Goal: Task Accomplishment & Management: Complete application form

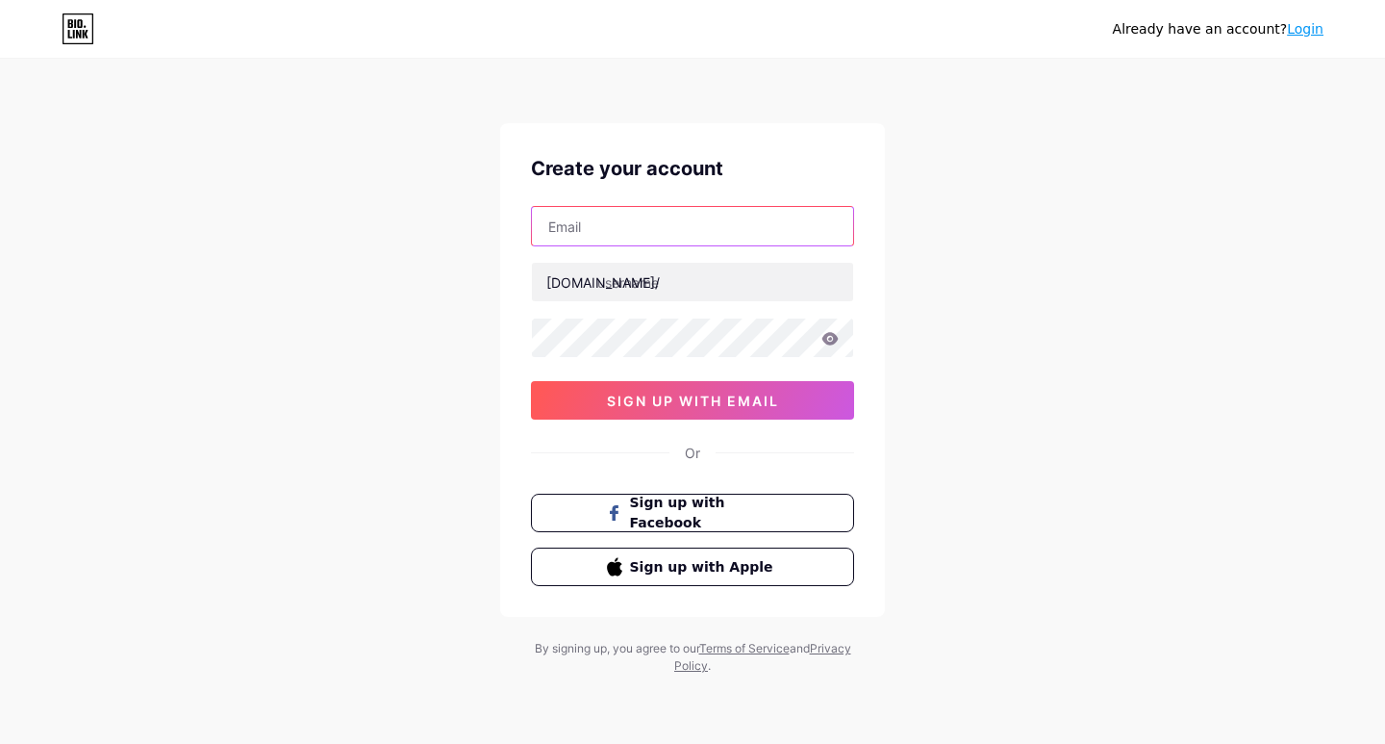
click at [631, 232] on input "text" at bounding box center [692, 226] width 321 height 38
click at [662, 234] on input "text" at bounding box center [692, 226] width 321 height 38
paste input "[EMAIL_ADDRESS][DOMAIN_NAME]"
type input "[EMAIL_ADDRESS][DOMAIN_NAME]"
click at [557, 285] on div "[DOMAIN_NAME]/" at bounding box center [603, 282] width 114 height 20
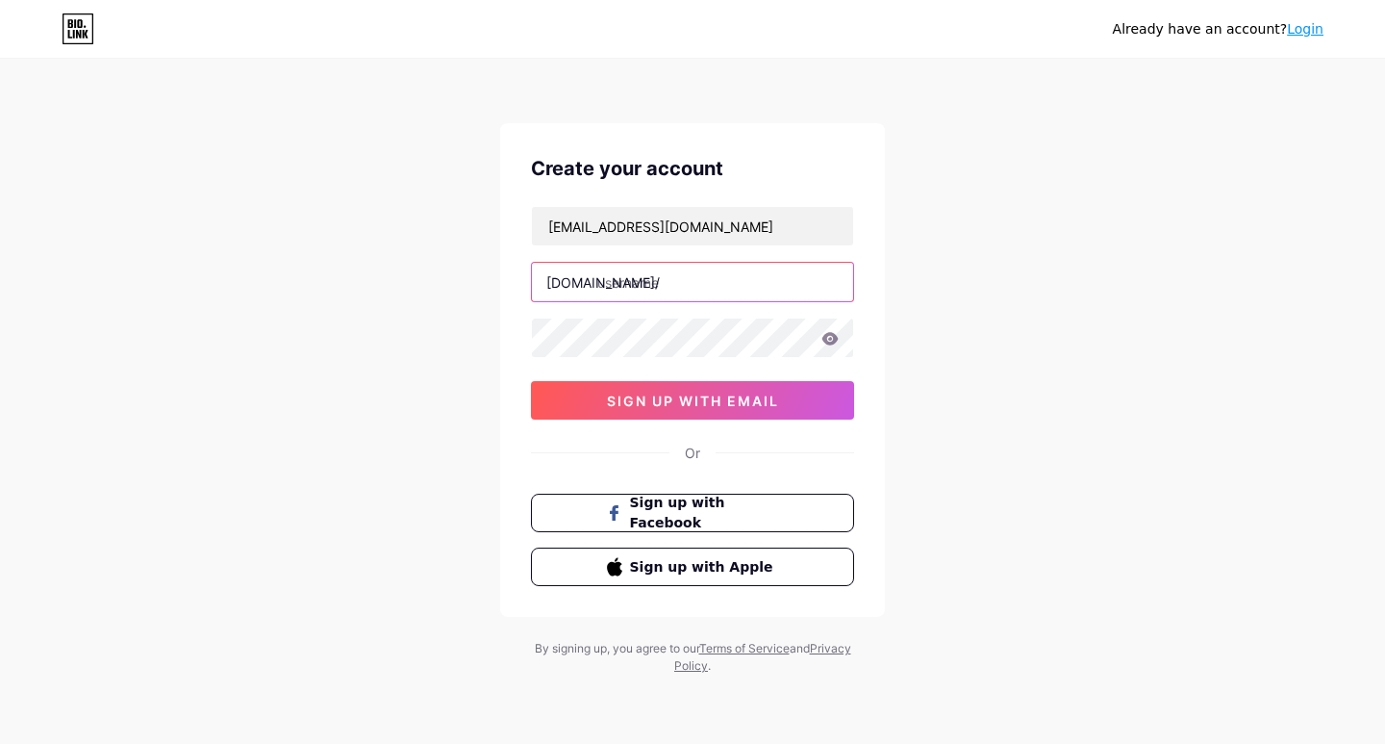
click at [635, 272] on input "text" at bounding box center [692, 282] width 321 height 38
paste input "citytourbaku"
type input "citytourbaku"
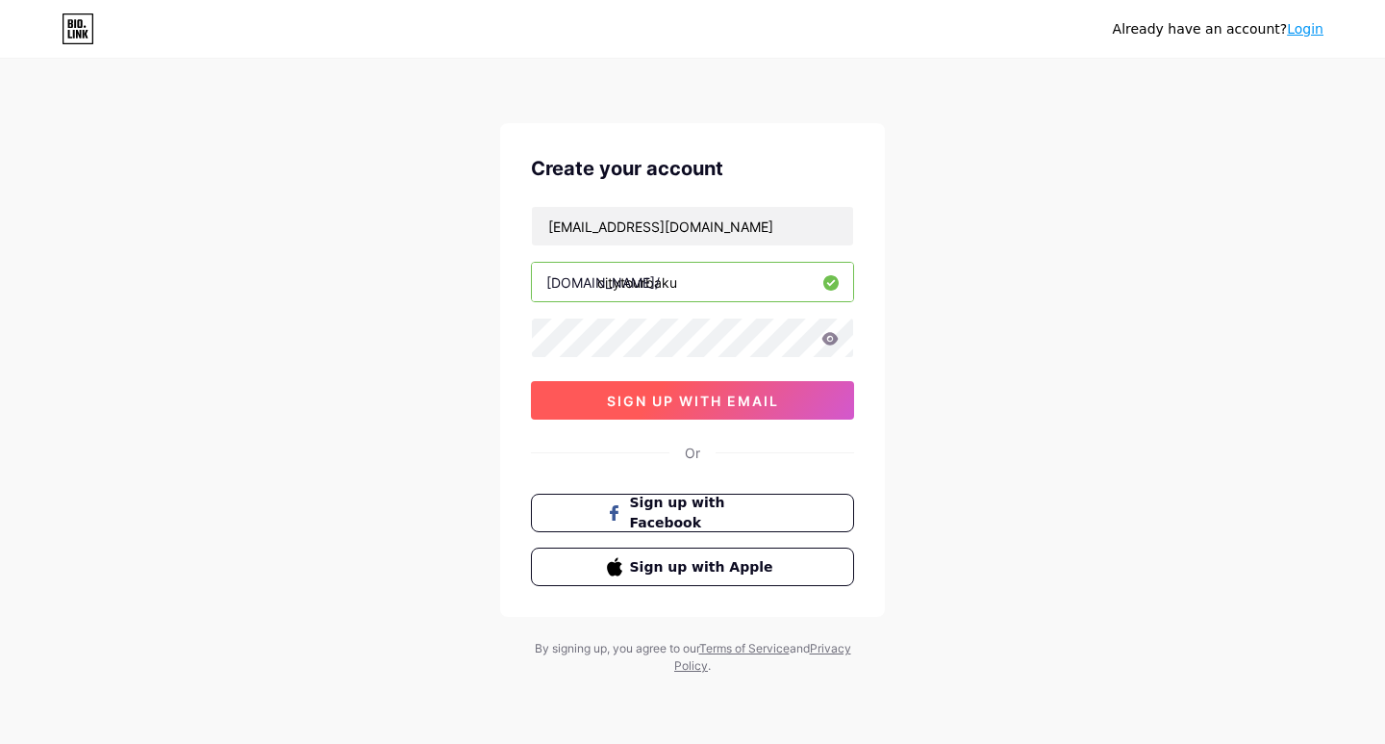
click at [727, 405] on span "sign up with email" at bounding box center [693, 401] width 172 height 16
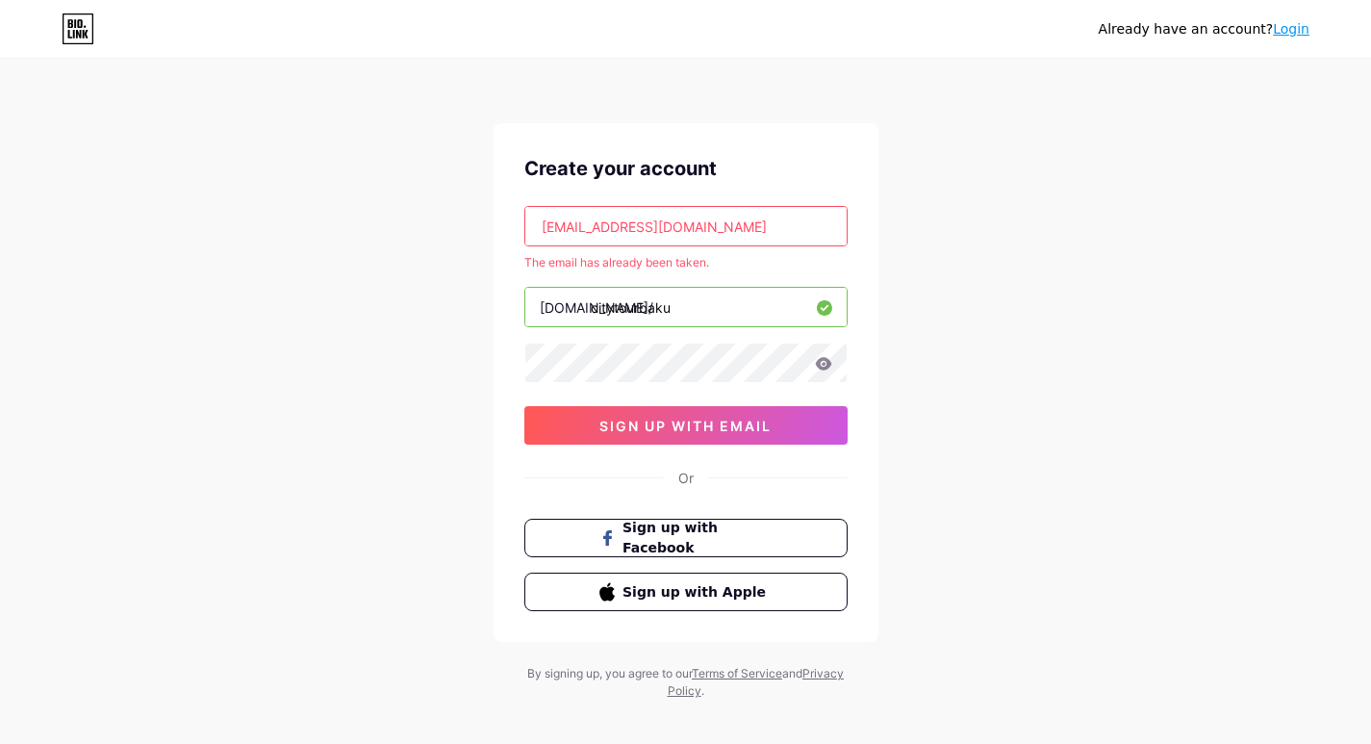
click at [1297, 36] on link "Login" at bounding box center [1291, 28] width 37 height 15
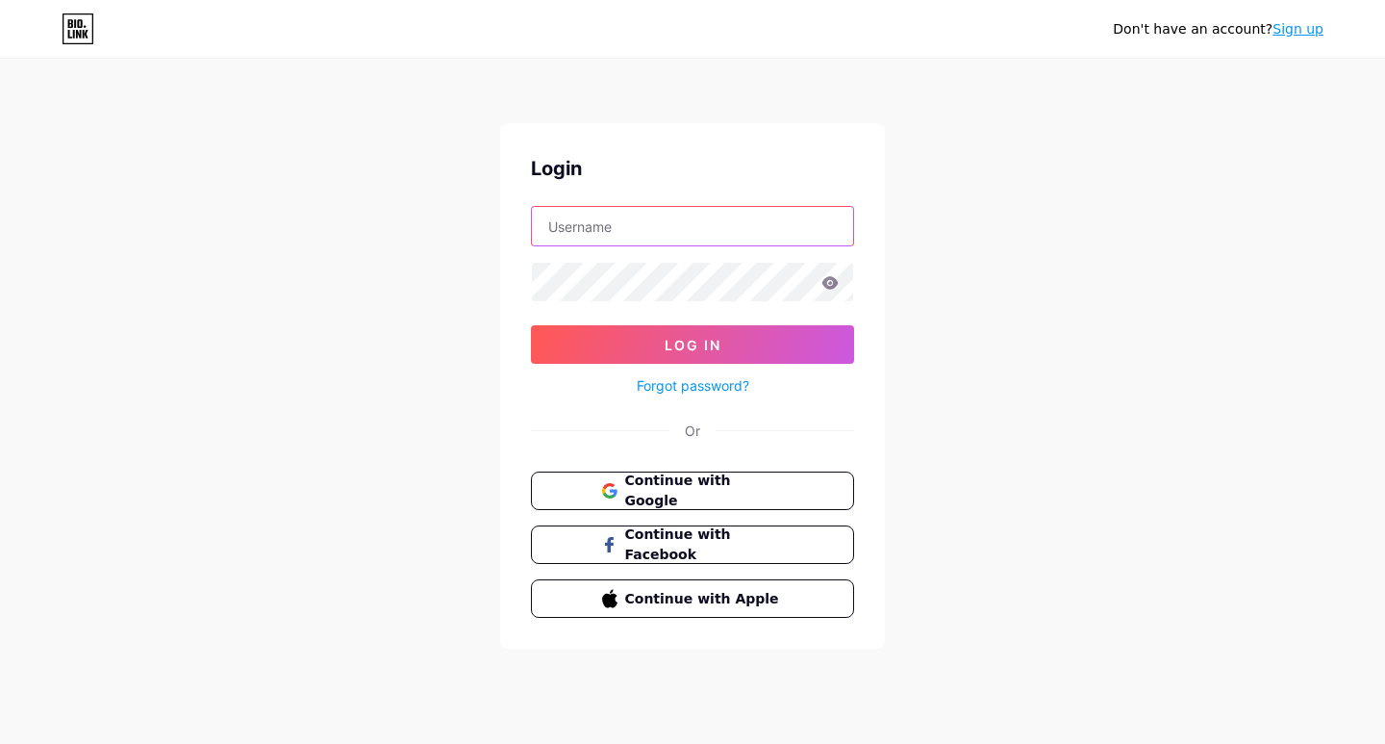
click at [620, 228] on input "text" at bounding box center [692, 226] width 321 height 38
click at [627, 235] on input "text" at bounding box center [692, 226] width 321 height 38
type input "citytourbaku"
click at [604, 301] on div at bounding box center [692, 282] width 323 height 40
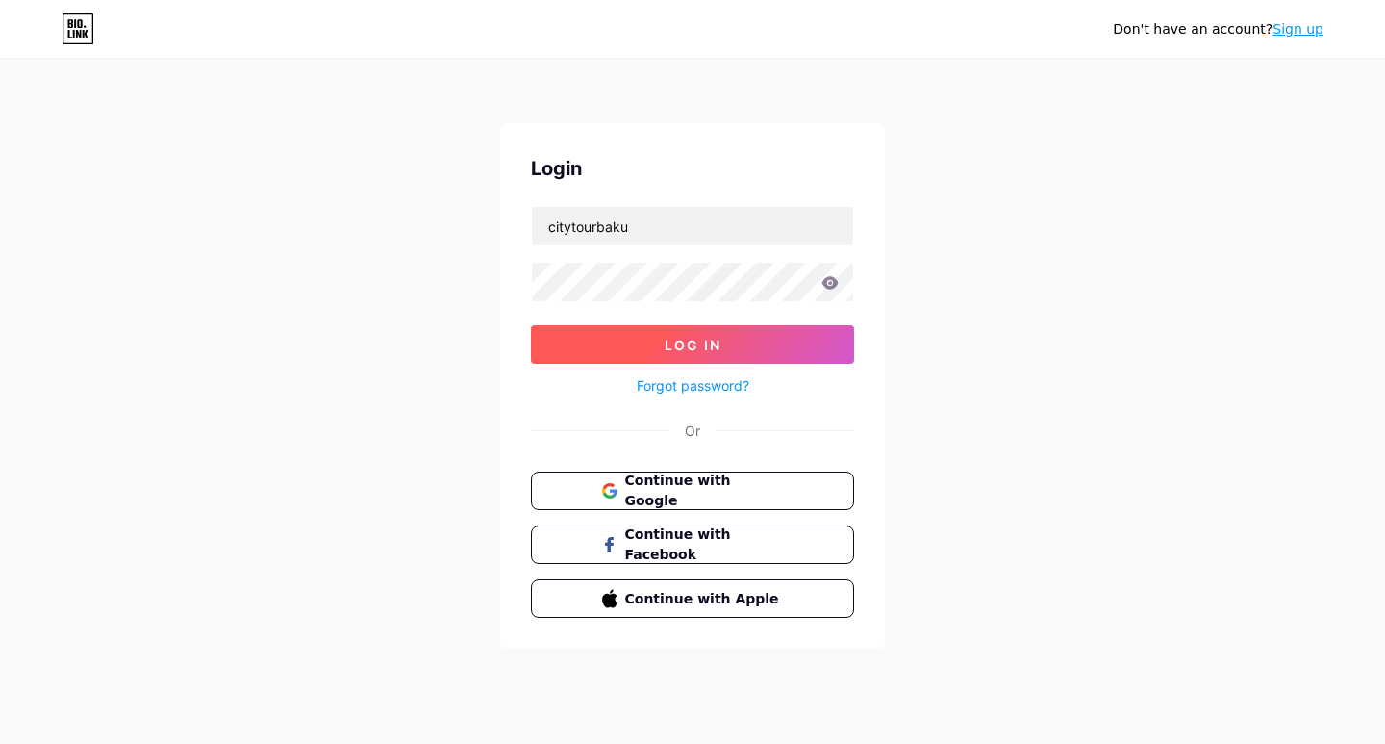
click at [685, 349] on span "Log In" at bounding box center [693, 345] width 57 height 16
